Goal: Task Accomplishment & Management: Manage account settings

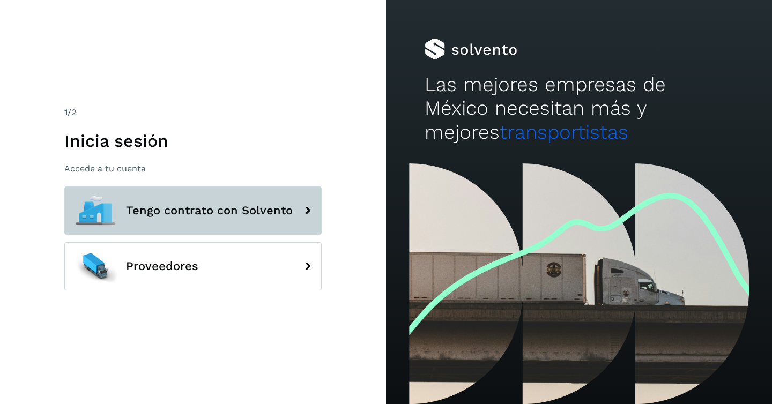
click at [181, 204] on span "Tengo contrato con Solvento" at bounding box center [209, 210] width 167 height 13
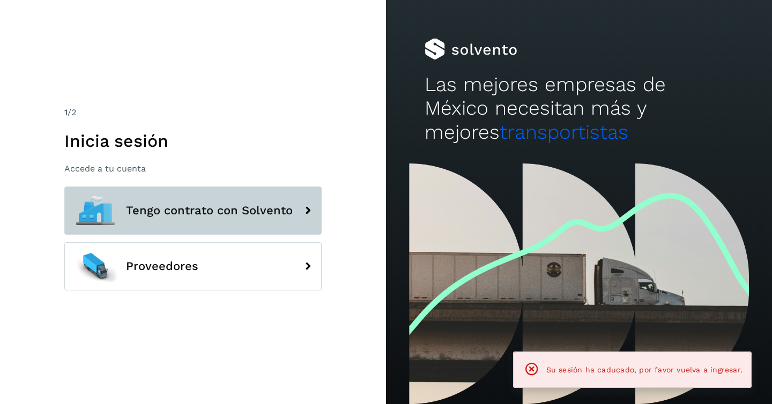
click at [189, 204] on span "Tengo contrato con Solvento" at bounding box center [209, 210] width 167 height 13
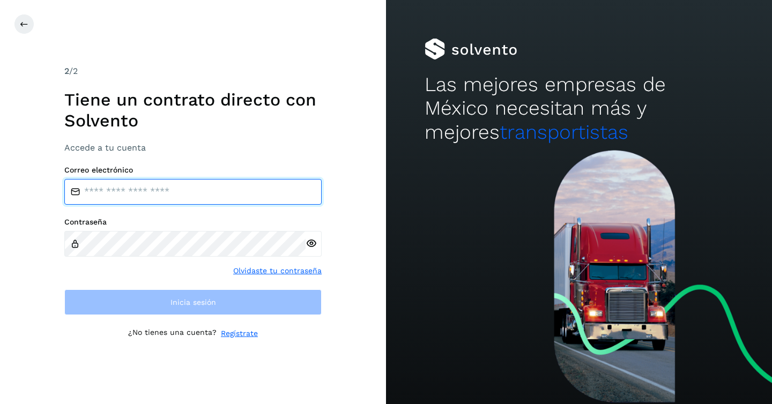
click at [177, 195] on input "email" at bounding box center [192, 192] width 257 height 26
type input "**********"
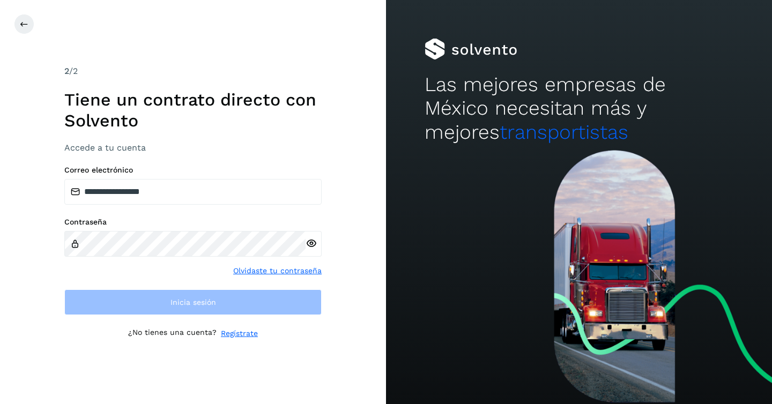
click at [273, 128] on h1 "Tiene un contrato directo con Solvento" at bounding box center [192, 110] width 257 height 41
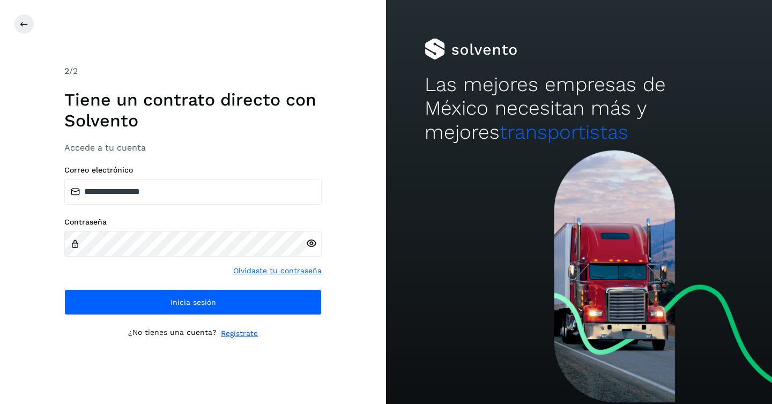
click at [353, 225] on div "**********" at bounding box center [193, 202] width 386 height 404
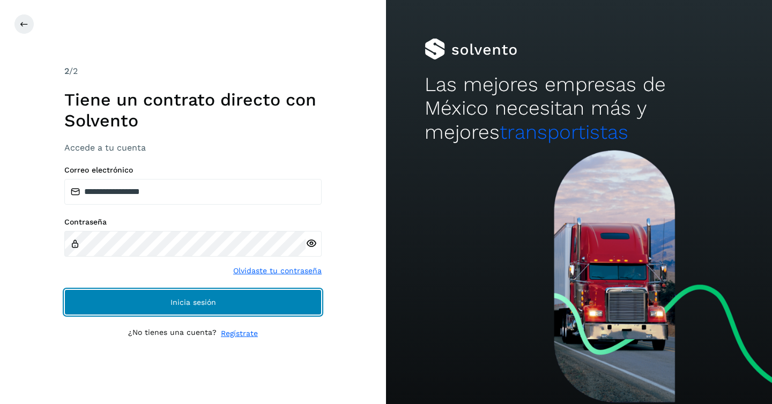
click at [208, 300] on span "Inicia sesión" at bounding box center [194, 303] width 46 height 8
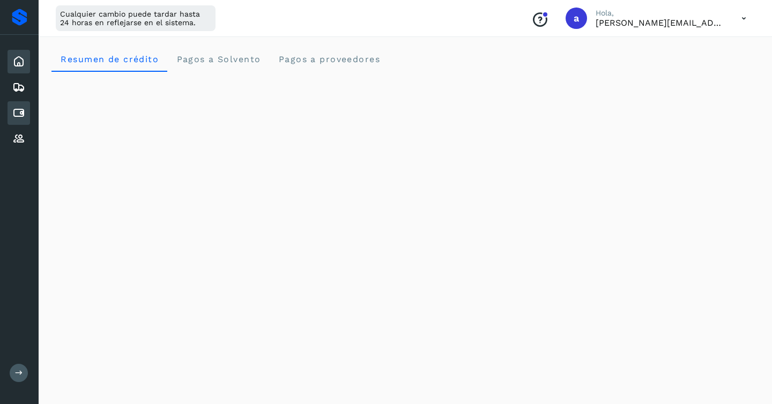
click at [17, 112] on icon at bounding box center [18, 113] width 13 height 13
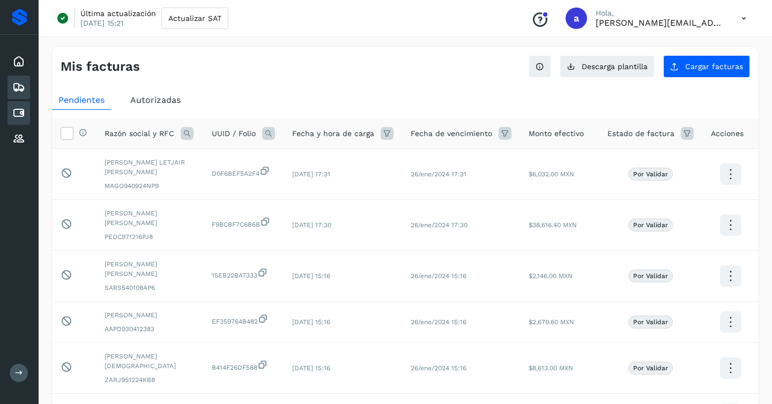
click at [18, 87] on icon at bounding box center [18, 87] width 13 height 13
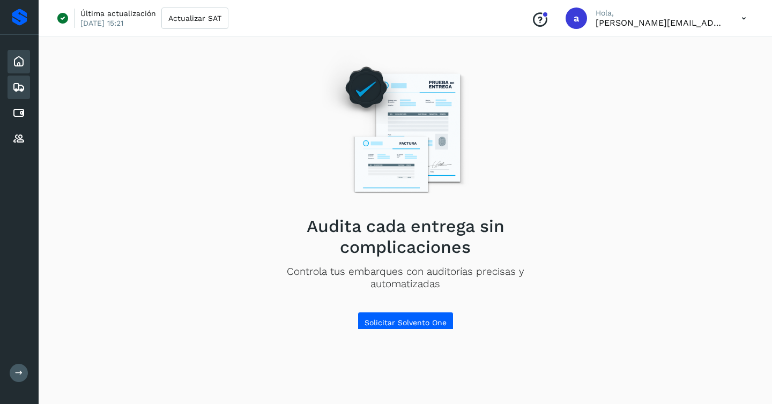
click at [18, 61] on icon at bounding box center [18, 61] width 13 height 13
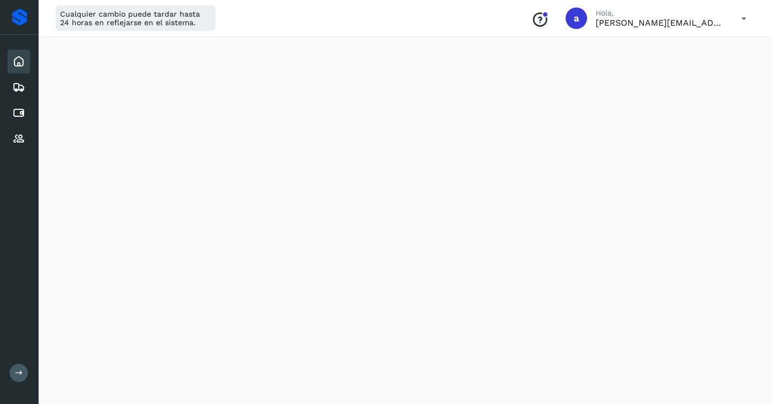
scroll to position [220, 0]
